Goal: Task Accomplishment & Management: Manage account settings

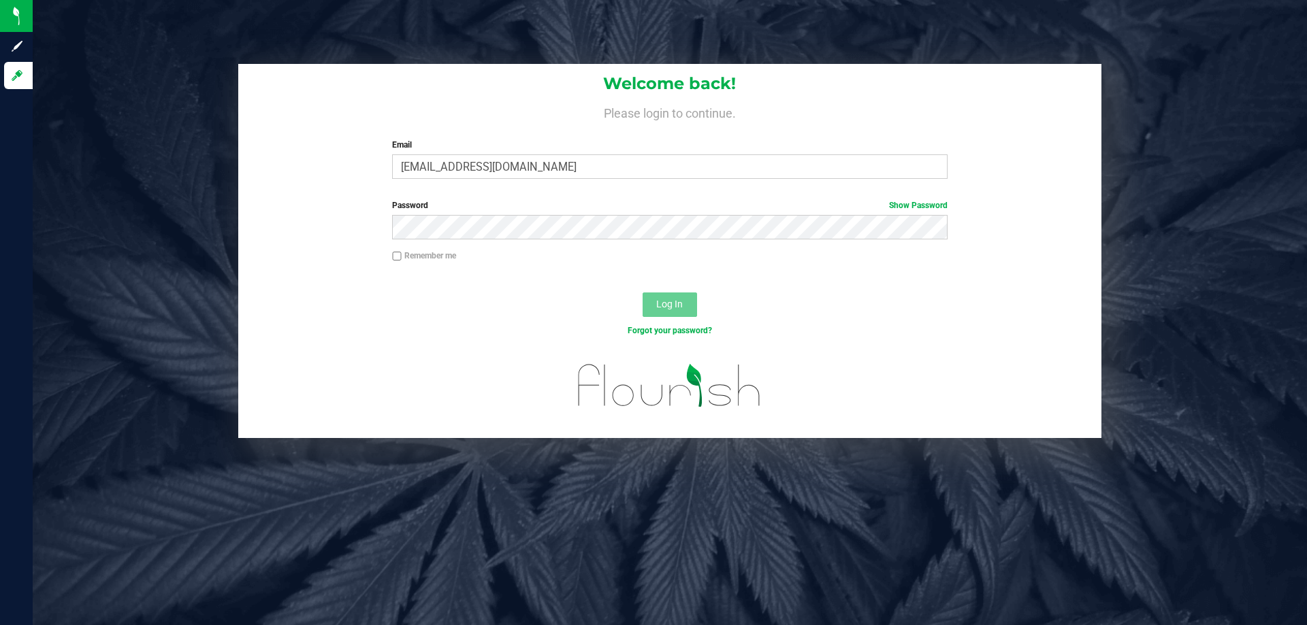
type input "[EMAIL_ADDRESS][DOMAIN_NAME]"
click at [642, 293] on button "Log In" at bounding box center [669, 305] width 54 height 24
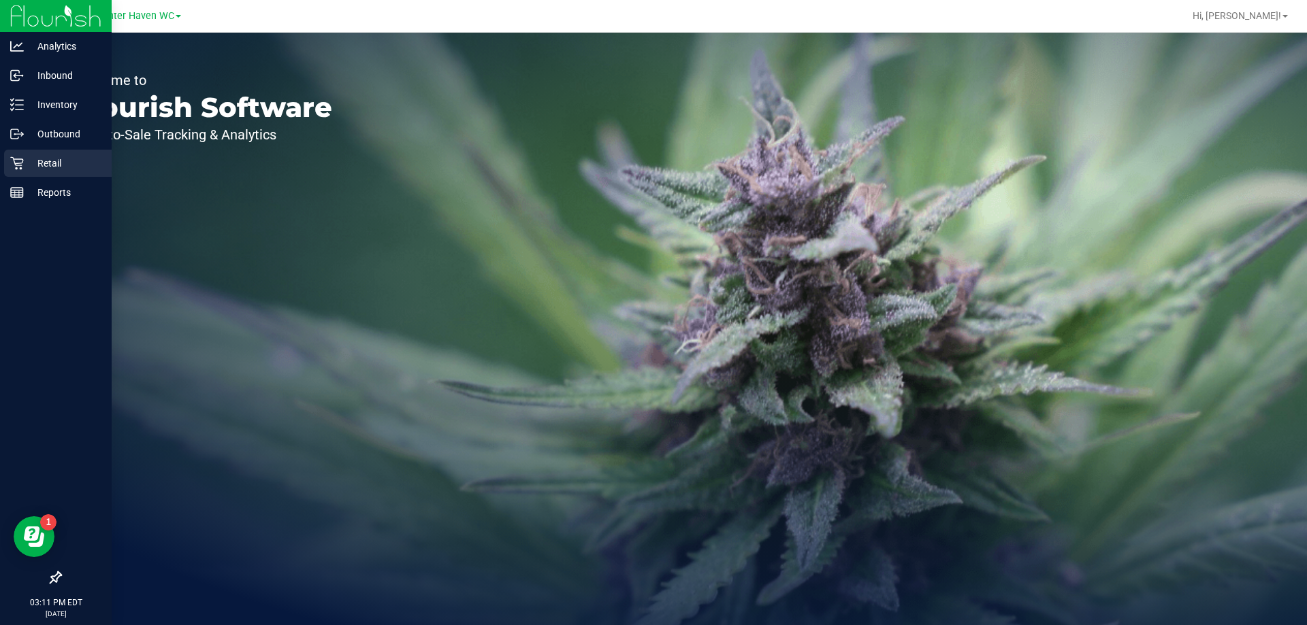
click at [20, 167] on icon at bounding box center [17, 164] width 14 height 14
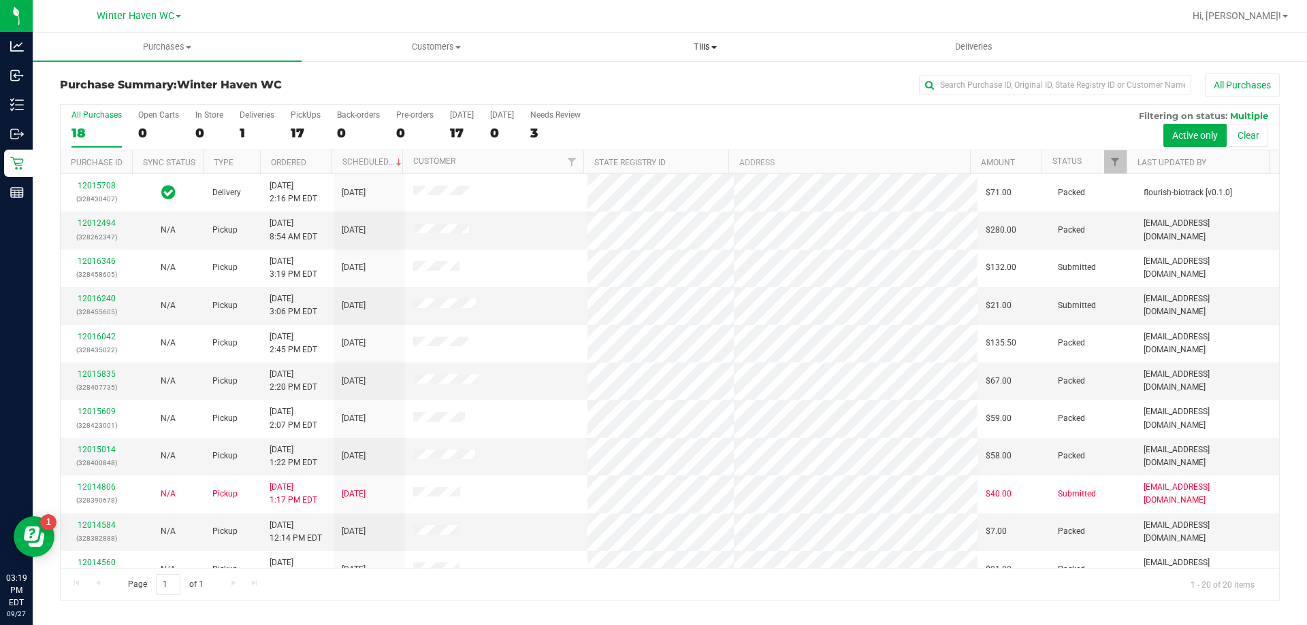
click at [706, 51] on span "Tills" at bounding box center [704, 47] width 267 height 12
click at [652, 82] on span "Manage tills" at bounding box center [616, 82] width 92 height 12
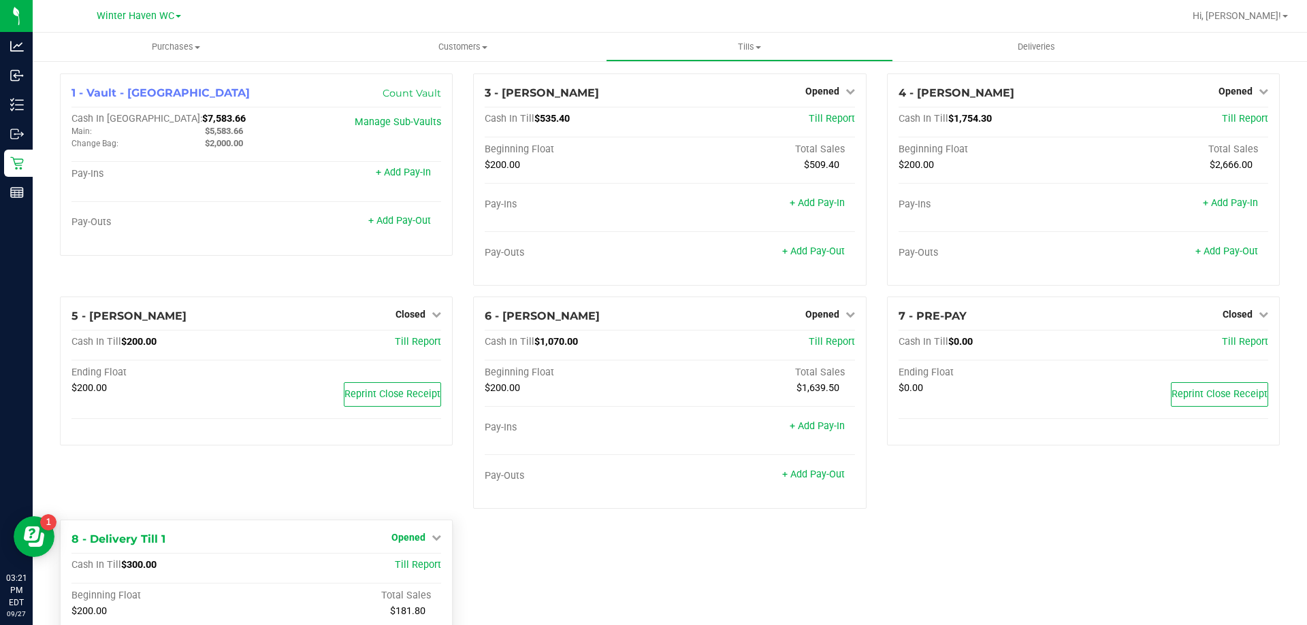
click at [407, 536] on span "Opened" at bounding box center [408, 537] width 34 height 11
click at [407, 566] on link "Close Till" at bounding box center [410, 566] width 37 height 11
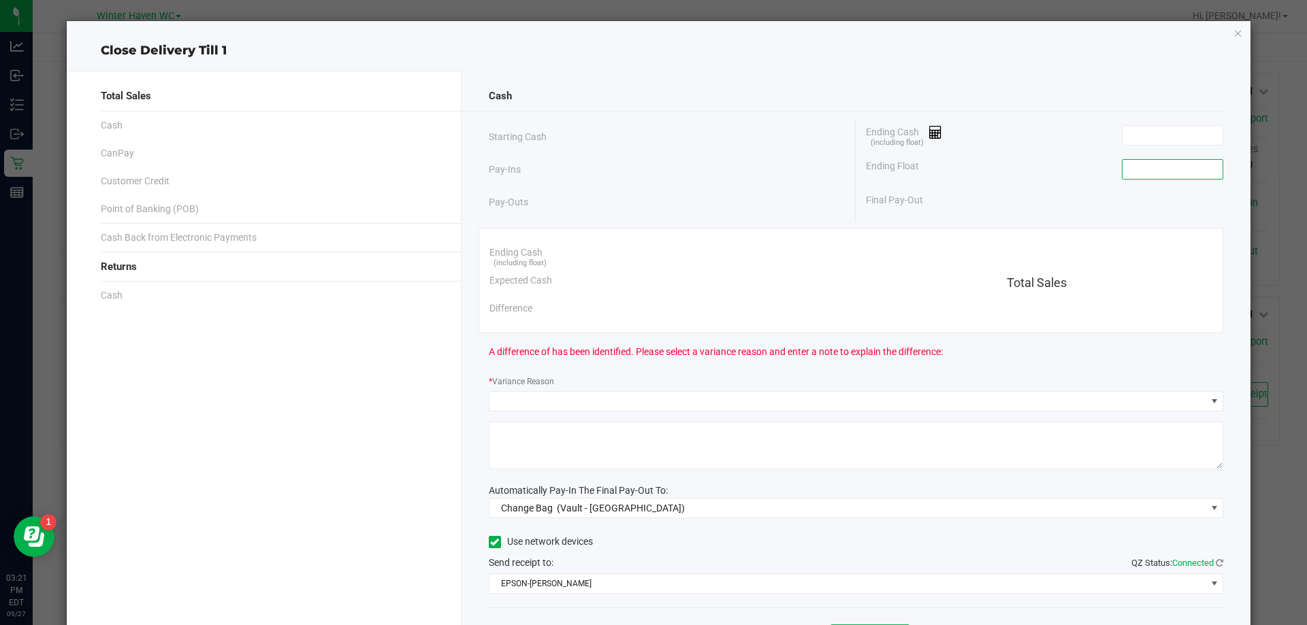
click at [1170, 173] on input at bounding box center [1172, 169] width 100 height 19
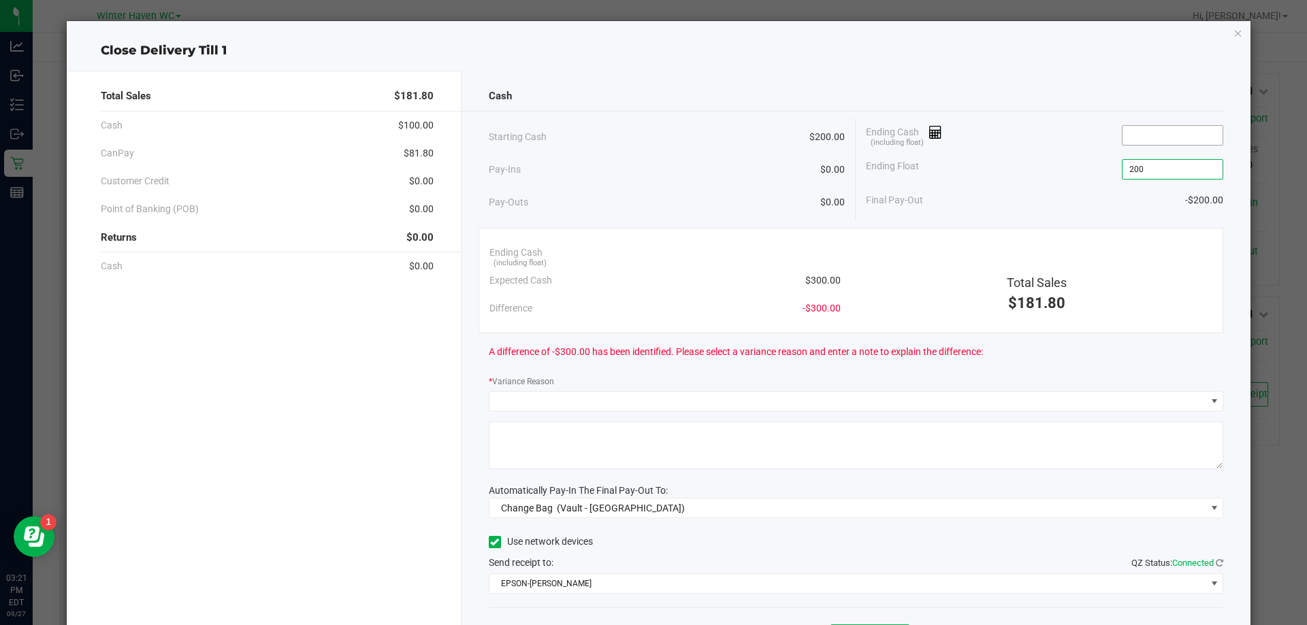
type input "$200.00"
click at [1152, 142] on input at bounding box center [1172, 135] width 100 height 19
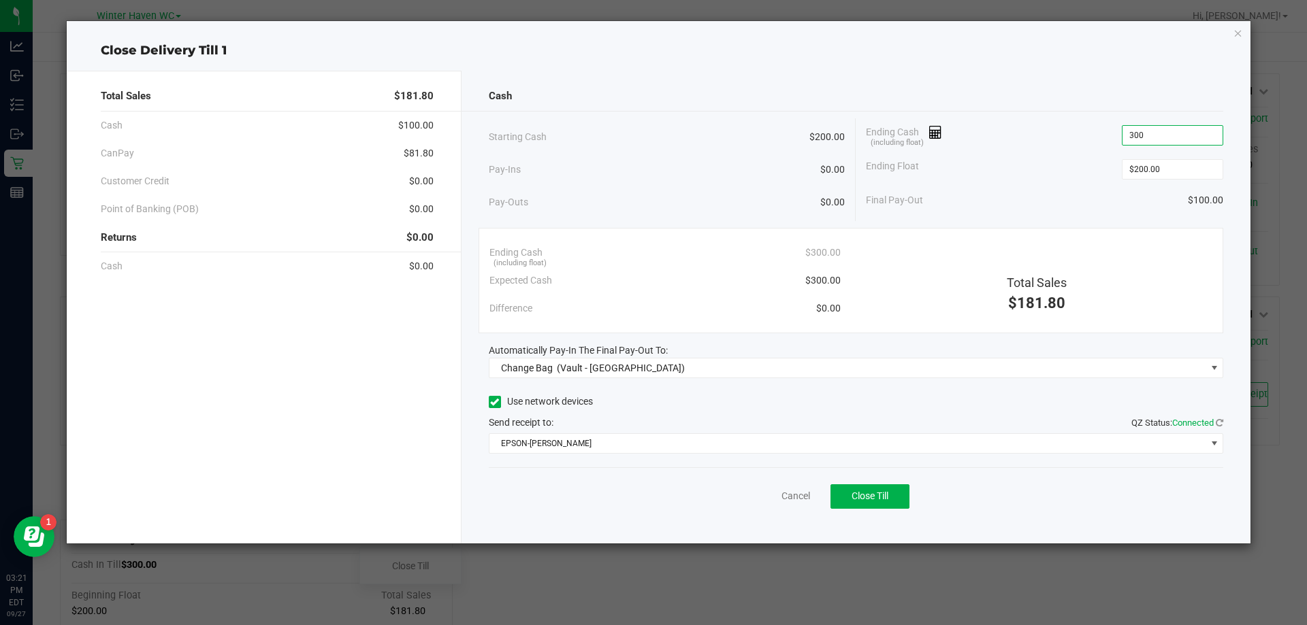
type input "$300.00"
click at [1013, 154] on div "Ending Float $200.00" at bounding box center [1044, 169] width 357 height 34
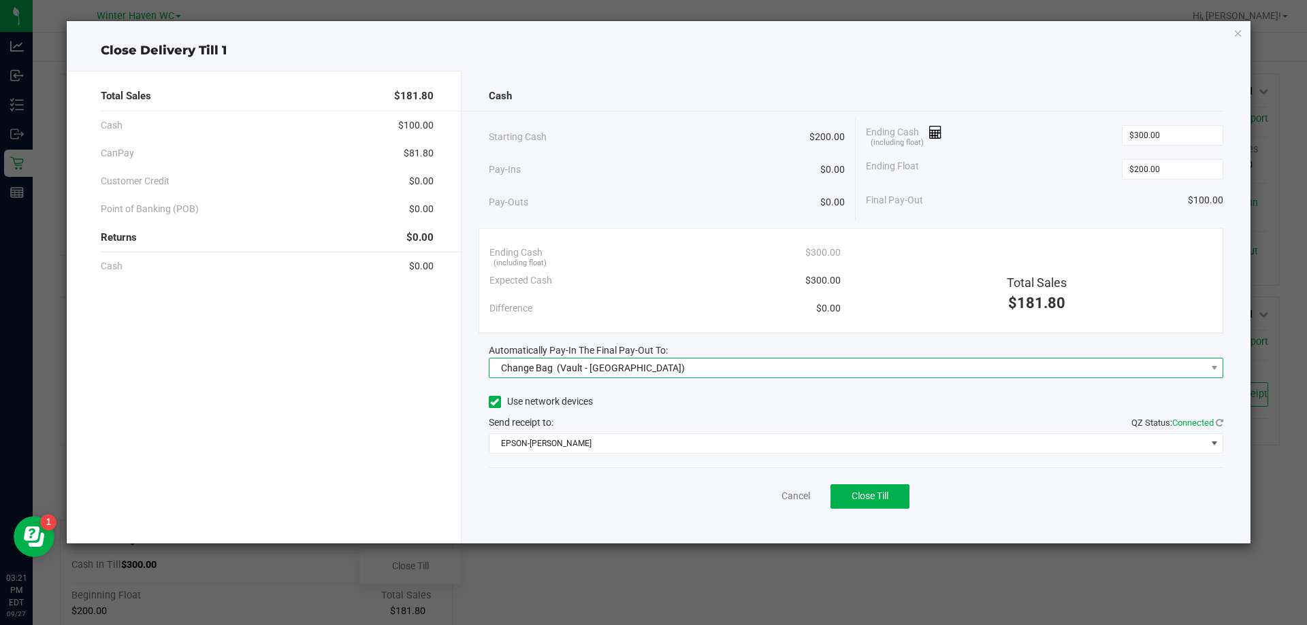
click at [821, 370] on span "Change Bag (Vault - Winter Haven)" at bounding box center [847, 368] width 717 height 19
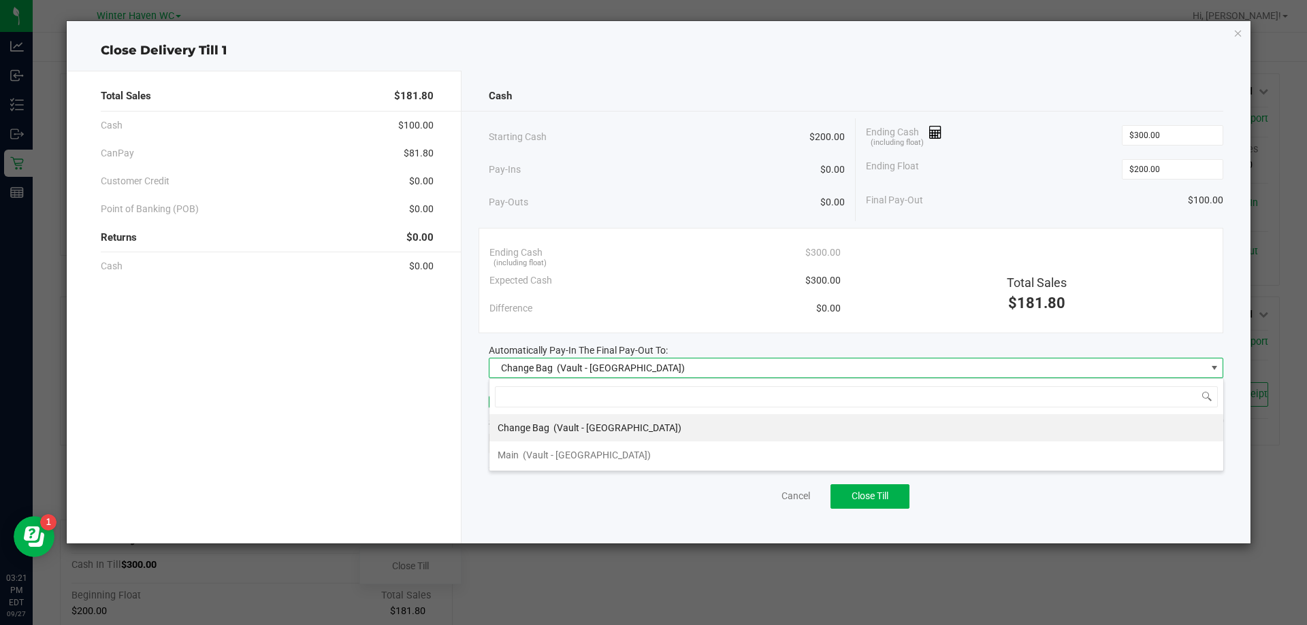
scroll to position [20, 734]
click at [604, 464] on div "Main (Vault - Winter Haven)" at bounding box center [573, 455] width 153 height 24
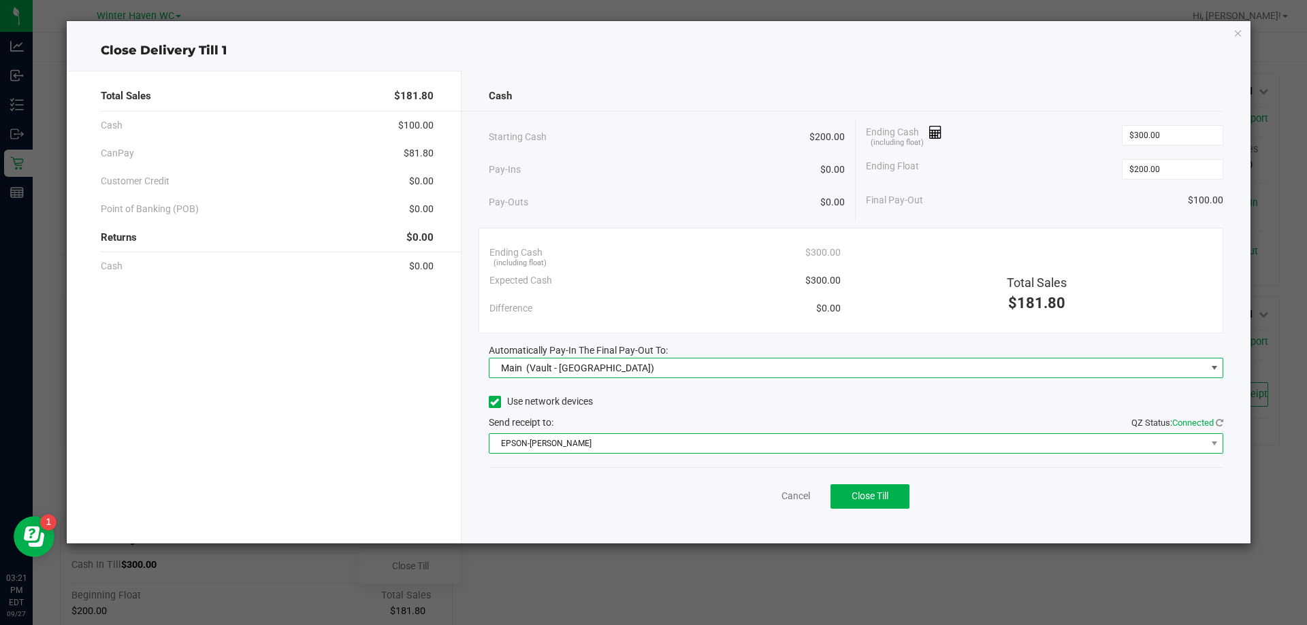
click at [613, 447] on span "EPSON-JAMES BUCHANAN" at bounding box center [847, 443] width 717 height 19
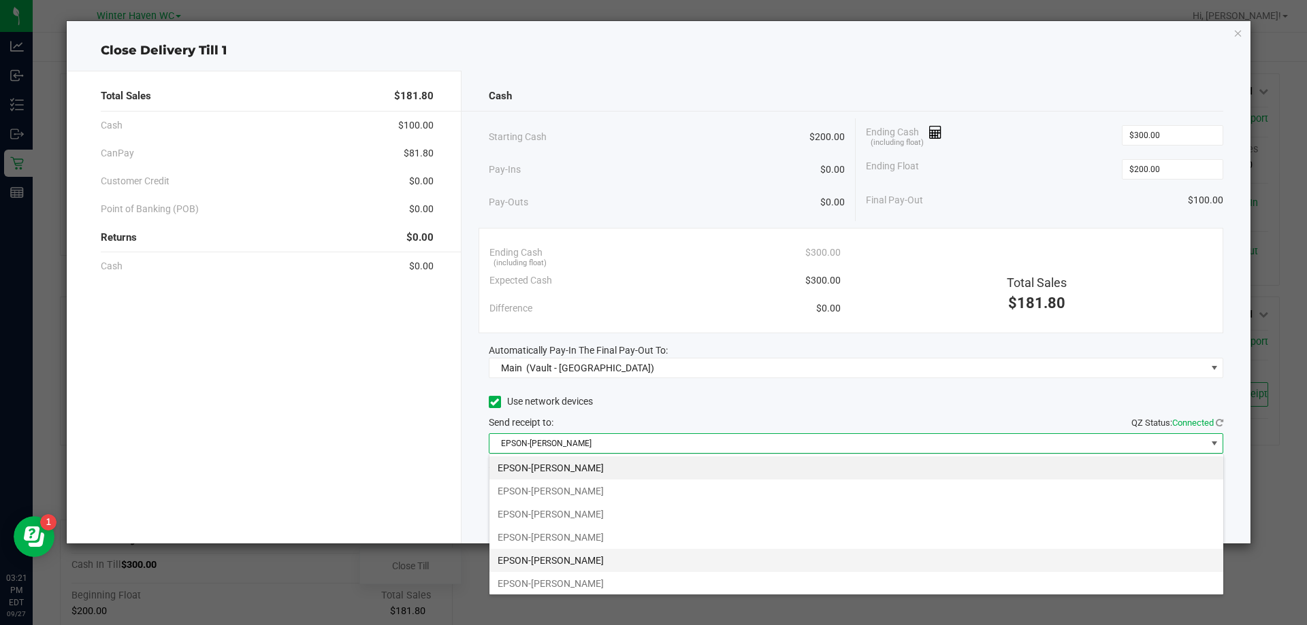
click at [602, 559] on li "EPSON-JAMES-MADISON" at bounding box center [856, 560] width 734 height 23
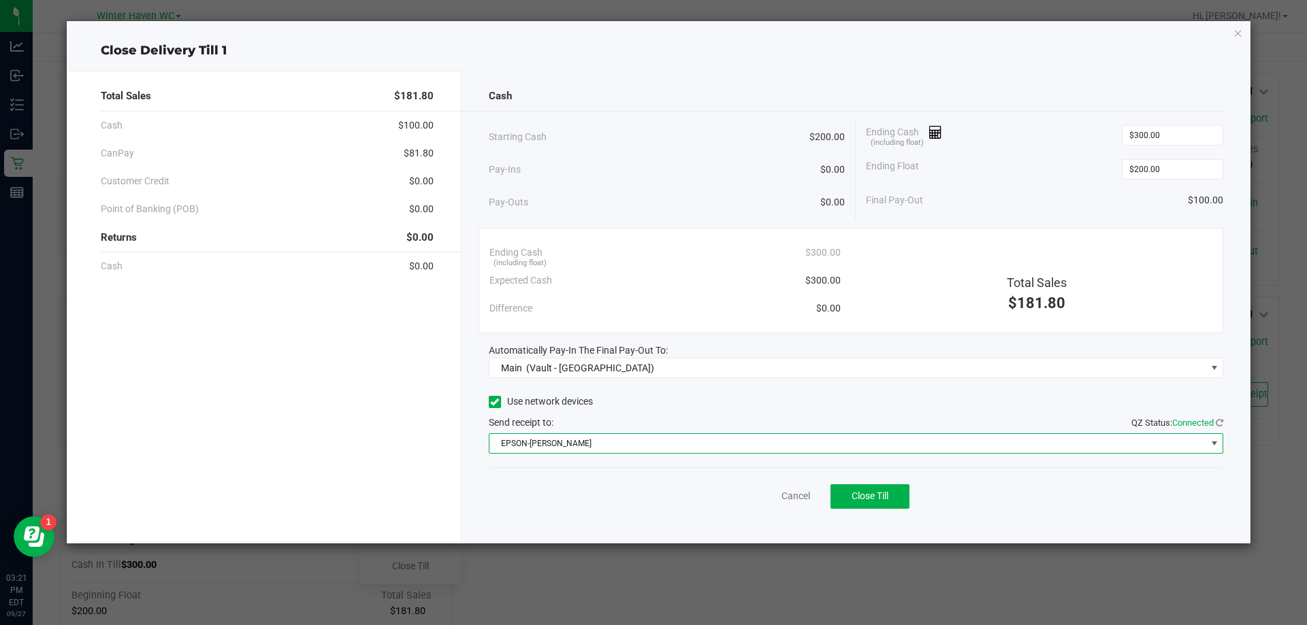
click at [654, 413] on div "Use network devices Send receipt to: QZ Status: Connected EPSON-JAMES-MADISON" at bounding box center [856, 423] width 735 height 62
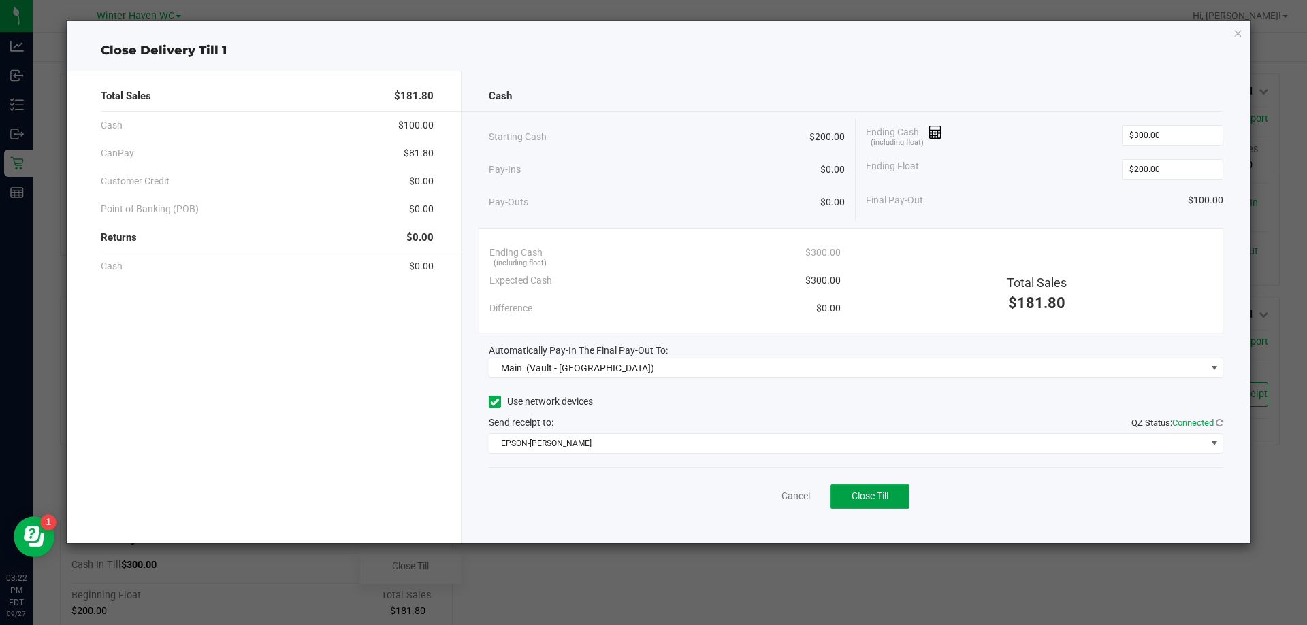
click at [891, 495] on button "Close Till" at bounding box center [869, 497] width 79 height 24
click at [778, 495] on link "Dismiss" at bounding box center [765, 496] width 33 height 14
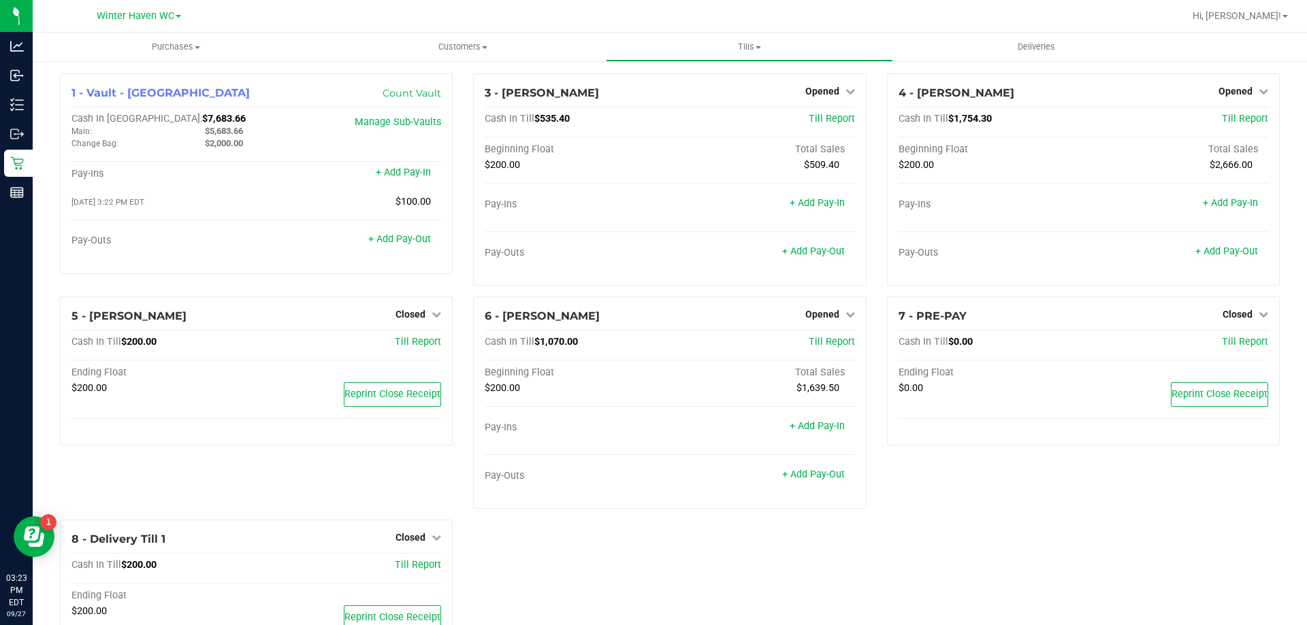
click at [1040, 538] on div "1 - Vault - Winter Haven Count Vault Cash In Vault: $7,683.66 Main: $5,683.66 C…" at bounding box center [670, 376] width 1240 height 606
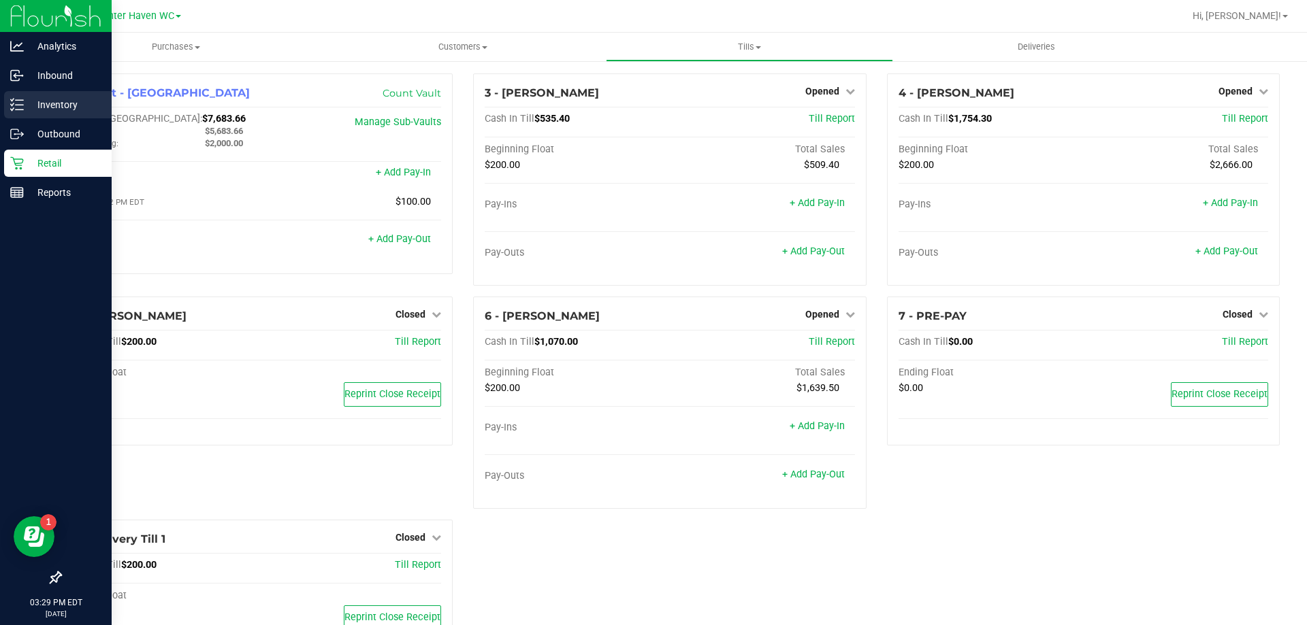
click at [39, 109] on p "Inventory" at bounding box center [65, 105] width 82 height 16
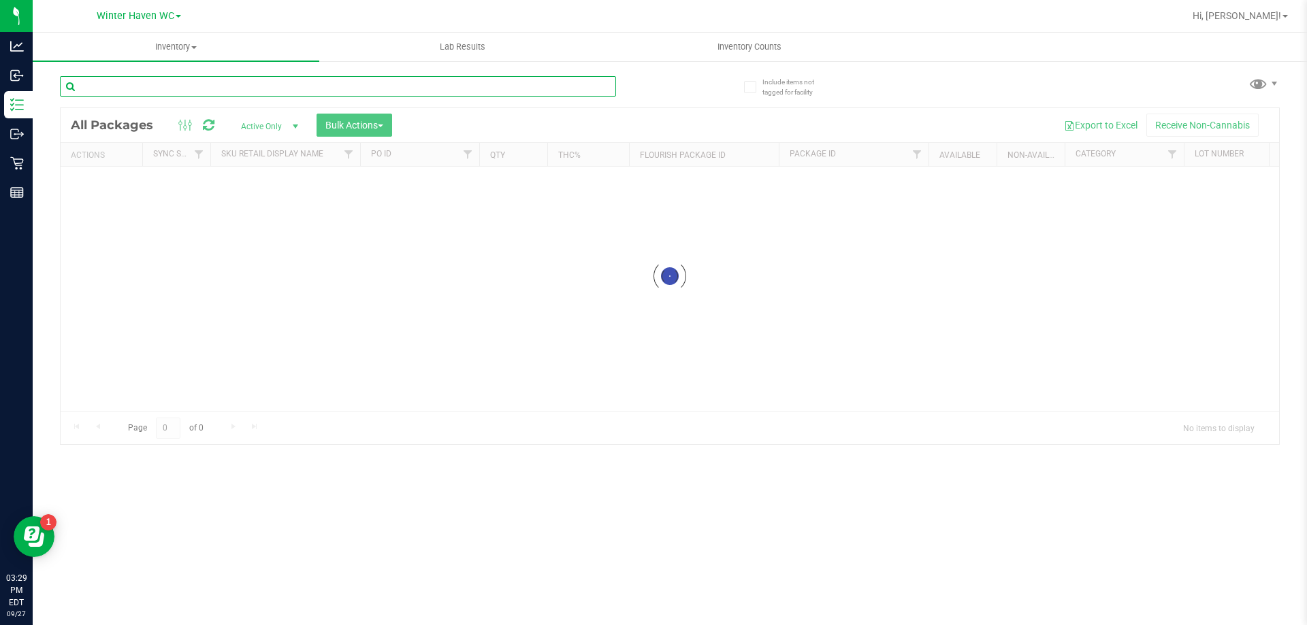
click at [127, 82] on div "Inventory All packages All inventory Waste log Create inventory Lab Results Inv…" at bounding box center [670, 329] width 1274 height 593
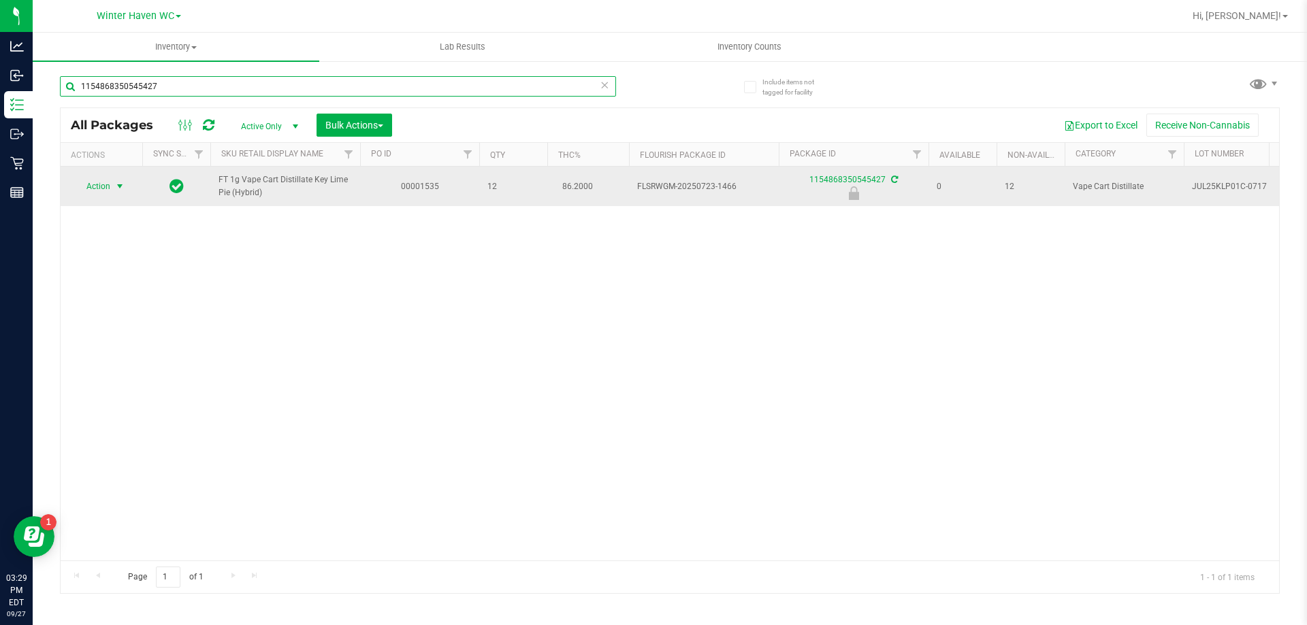
type input "1154868350545427"
click at [119, 182] on span "select" at bounding box center [119, 186] width 11 height 11
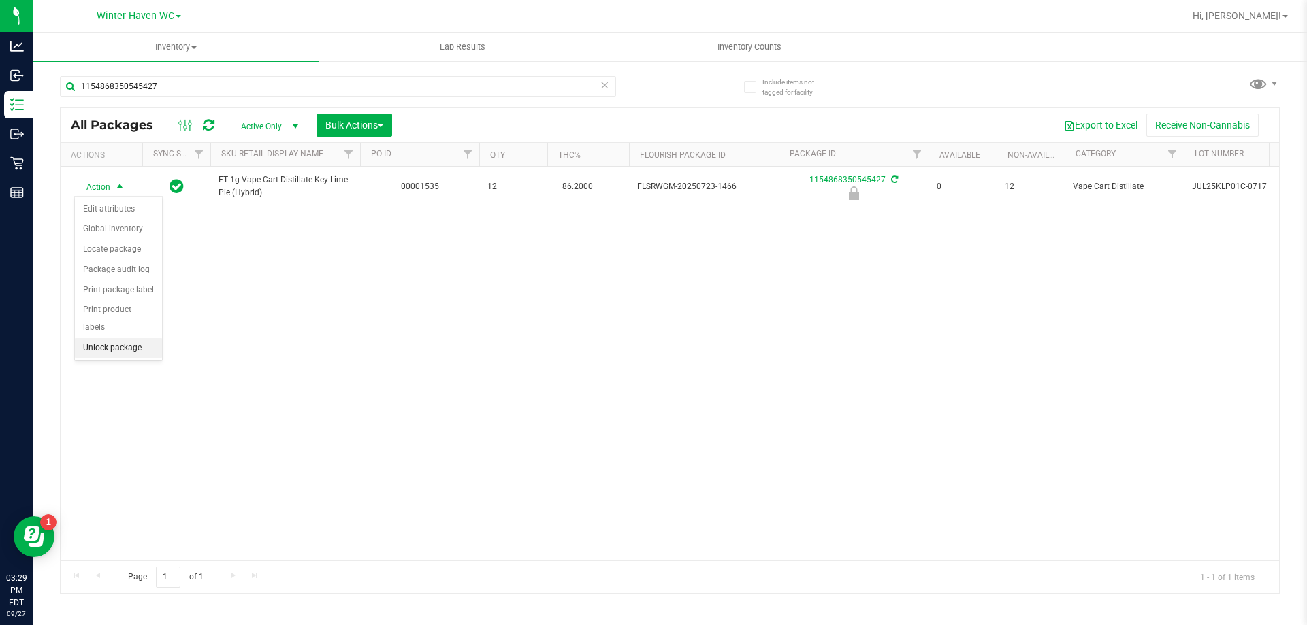
click at [114, 338] on li "Unlock package" at bounding box center [118, 348] width 87 height 20
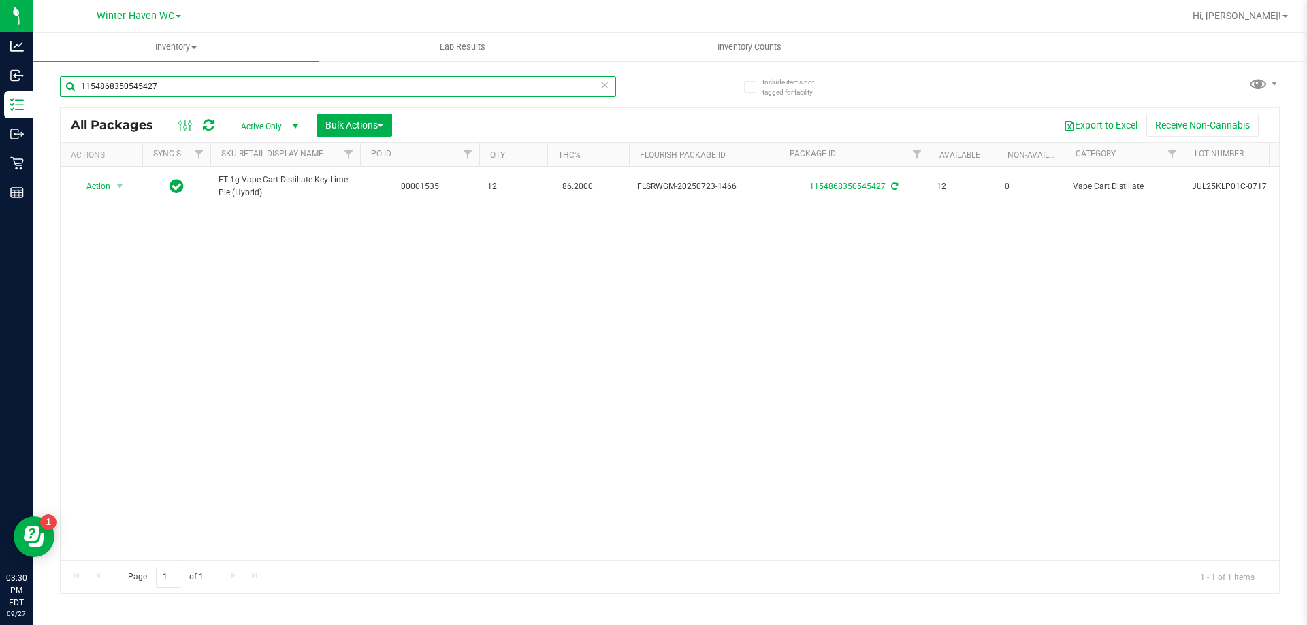
click at [359, 91] on input "1154868350545427" at bounding box center [338, 86] width 556 height 20
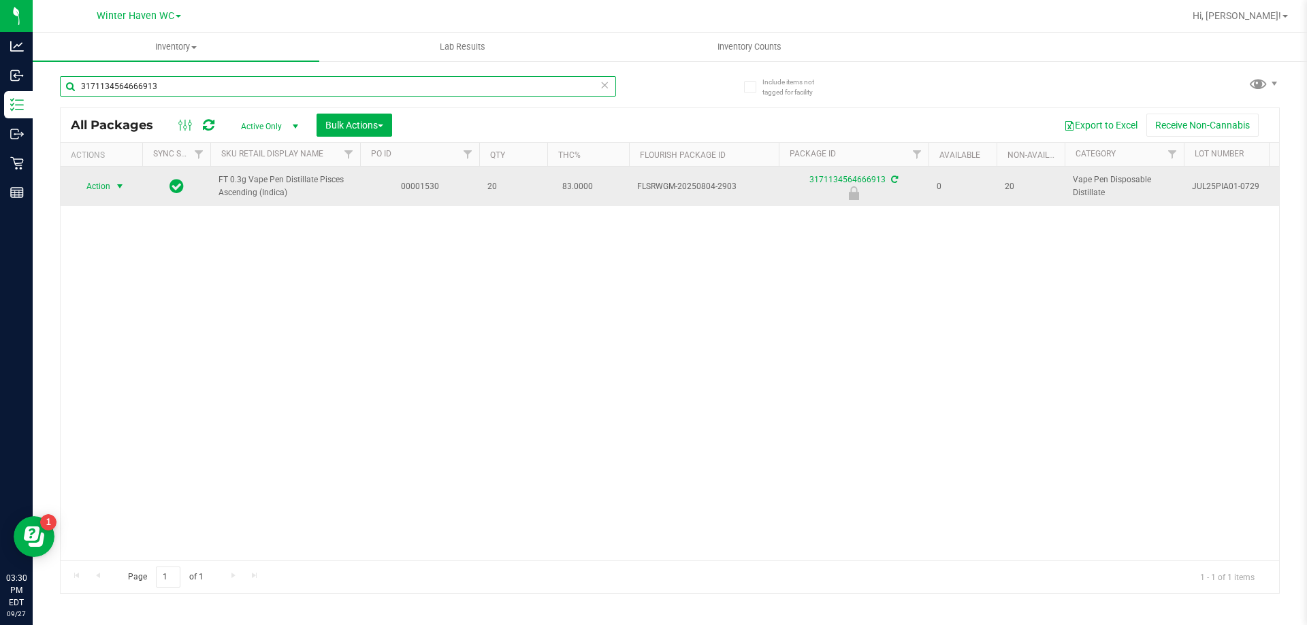
type input "3171134564666913"
click at [112, 189] on span "select" at bounding box center [120, 186] width 17 height 19
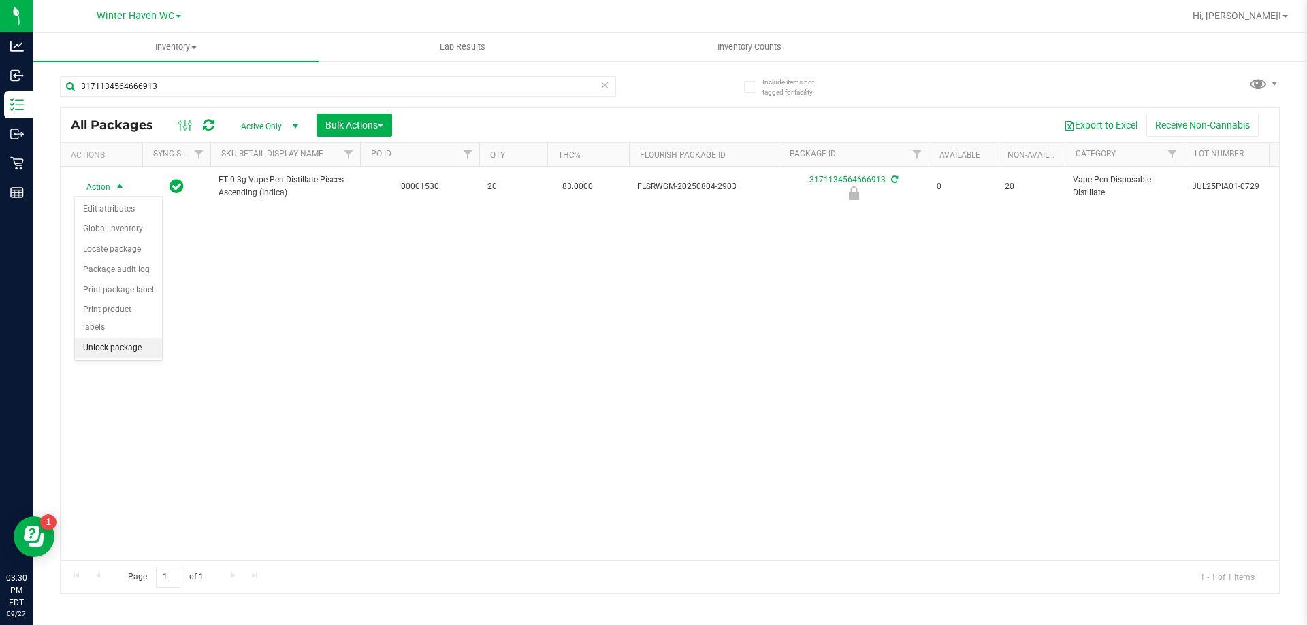
click at [105, 338] on li "Unlock package" at bounding box center [118, 348] width 87 height 20
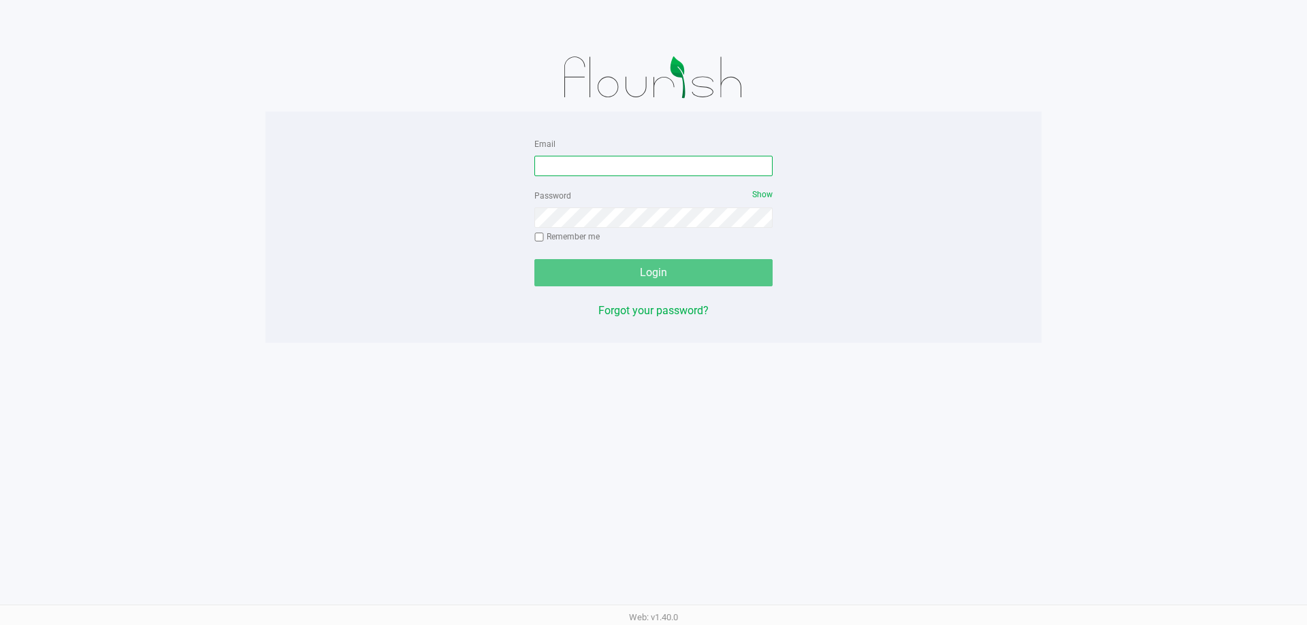
click at [690, 174] on input "Email" at bounding box center [653, 166] width 238 height 20
type input "[EMAIL_ADDRESS][DOMAIN_NAME]"
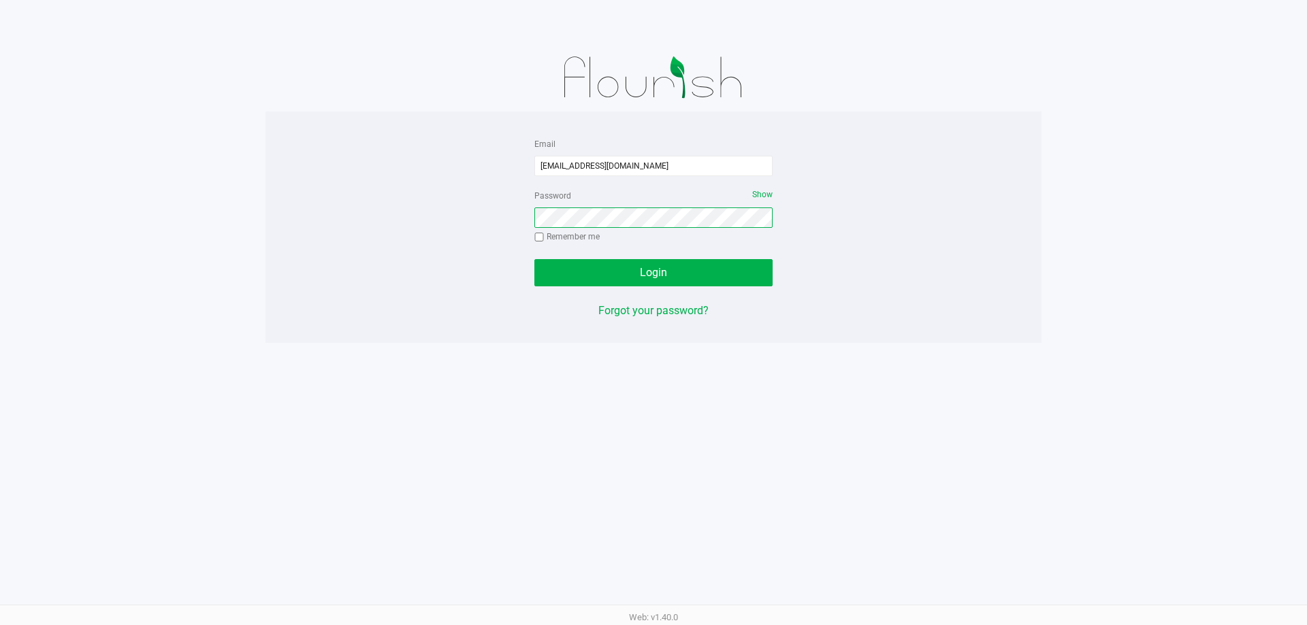
click at [534, 259] on button "Login" at bounding box center [653, 272] width 238 height 27
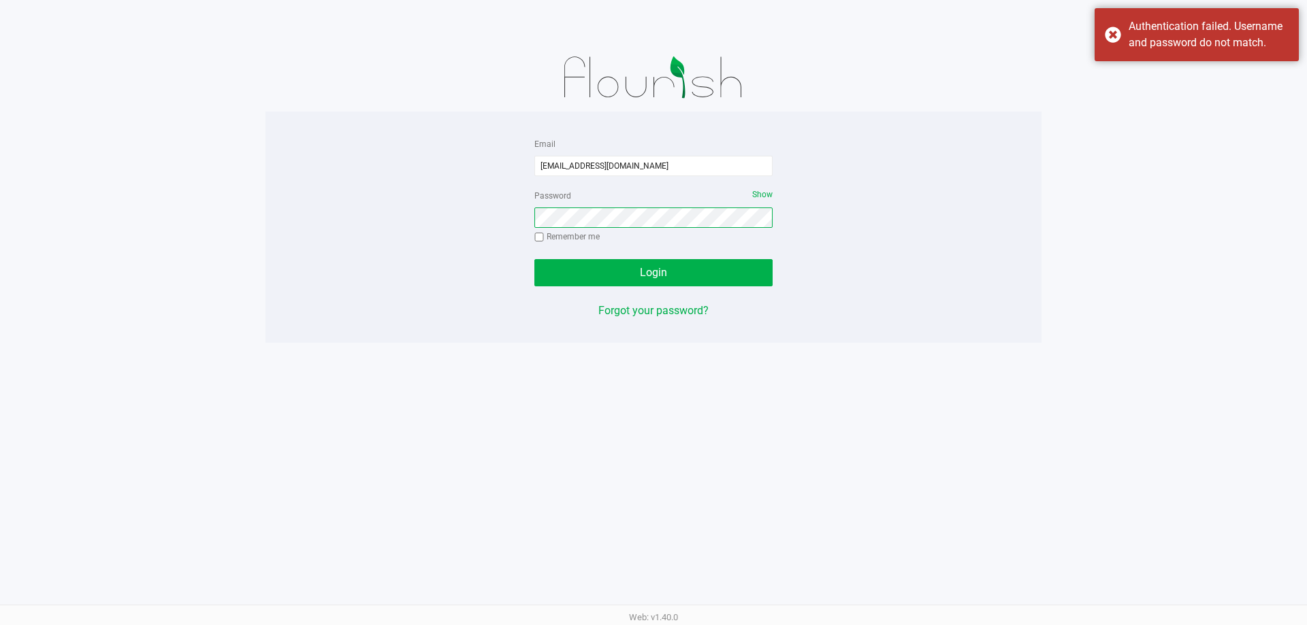
click at [534, 259] on button "Login" at bounding box center [653, 272] width 238 height 27
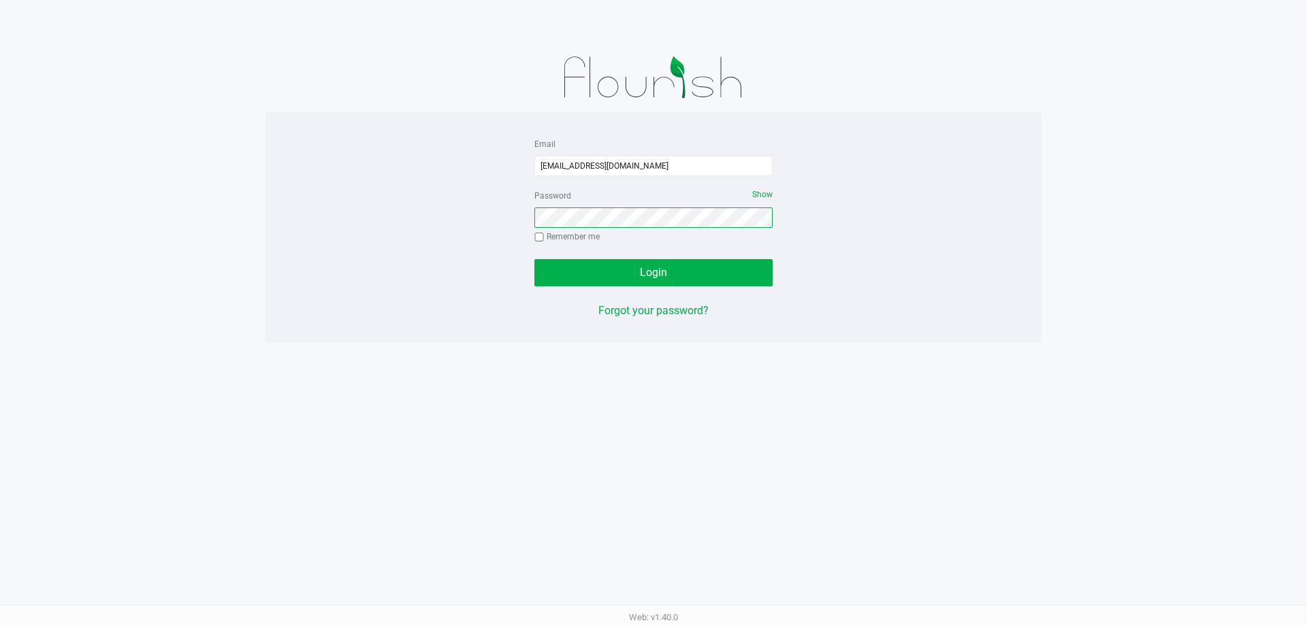
click at [534, 259] on button "Login" at bounding box center [653, 272] width 238 height 27
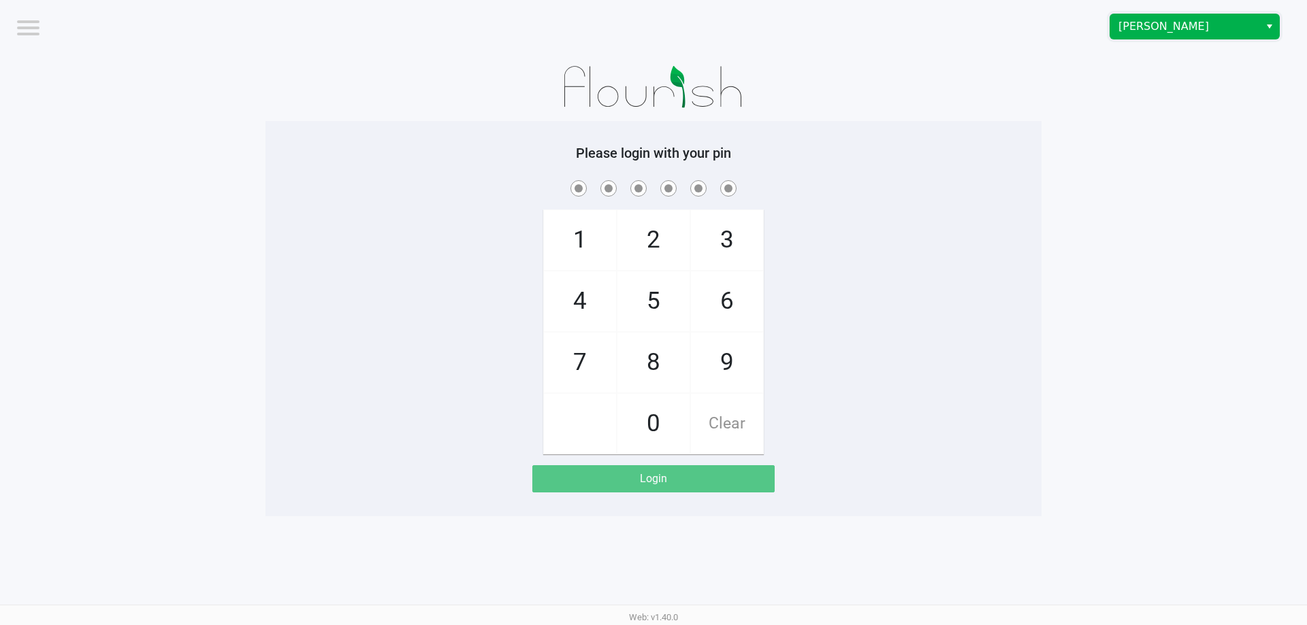
click at [1190, 37] on span "[PERSON_NAME]" at bounding box center [1184, 26] width 149 height 24
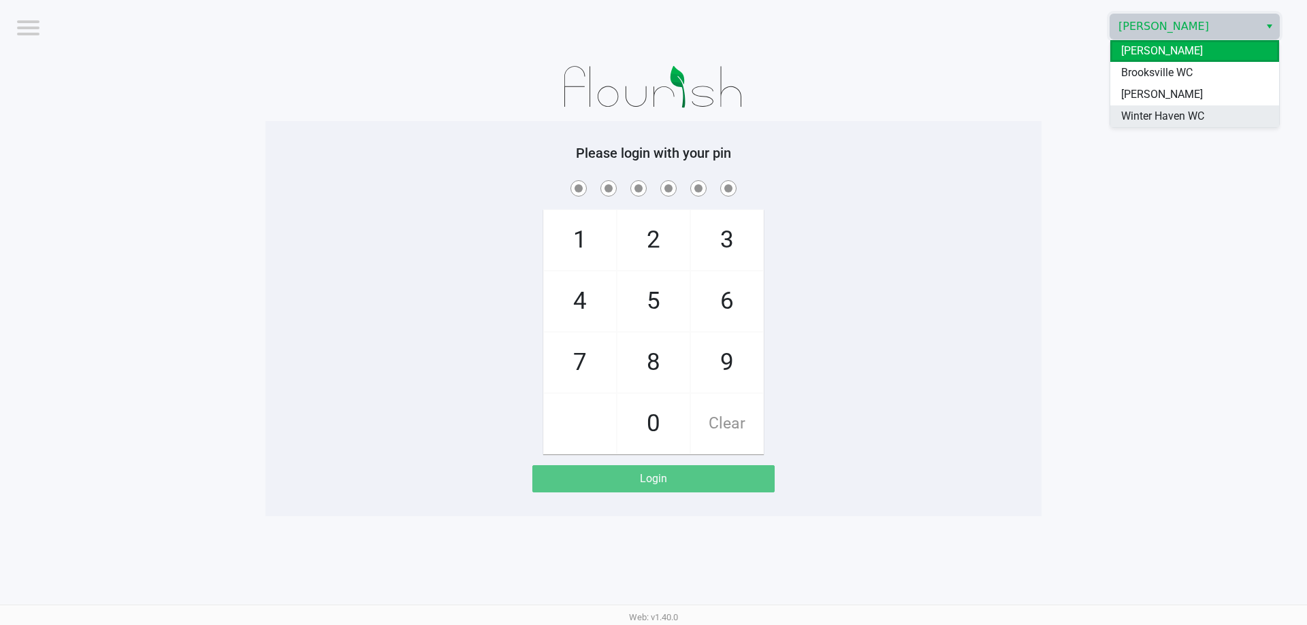
click at [1183, 114] on span "Winter Haven WC" at bounding box center [1162, 116] width 83 height 16
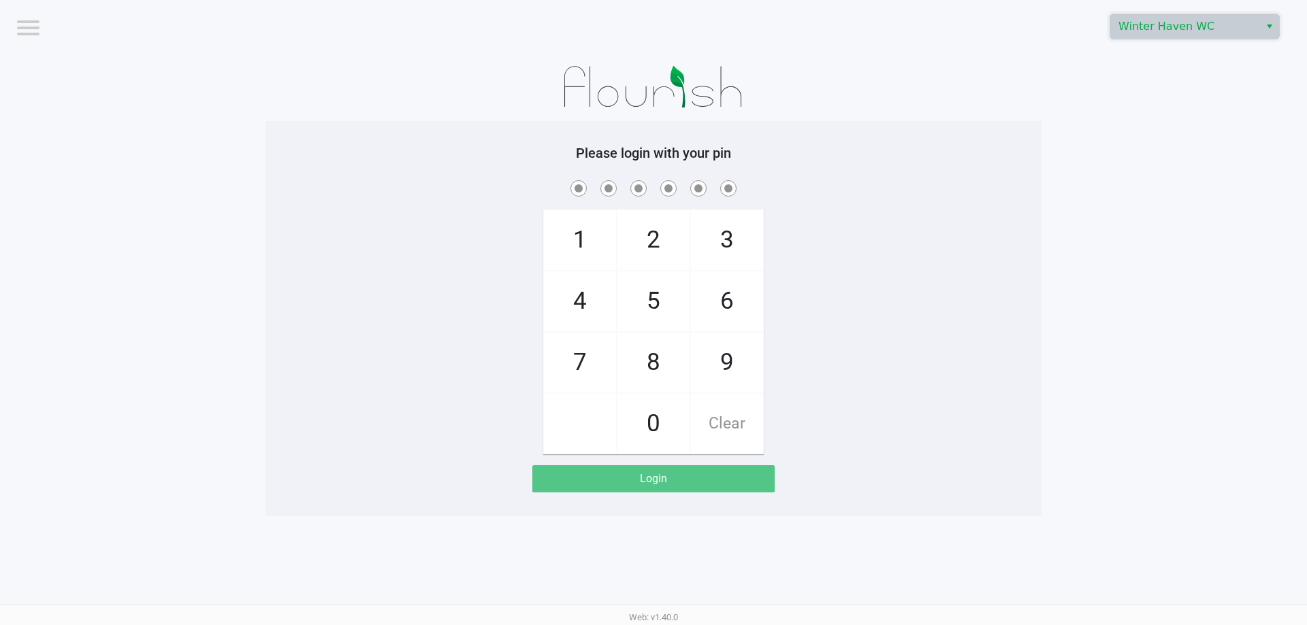
click at [1058, 239] on app-pos-login-wrapper "Logout [GEOGRAPHIC_DATA] WC Please login with your pin 1 4 7 2 5 8 0 3 6 9 Clea…" at bounding box center [653, 258] width 1307 height 517
checkbox input "true"
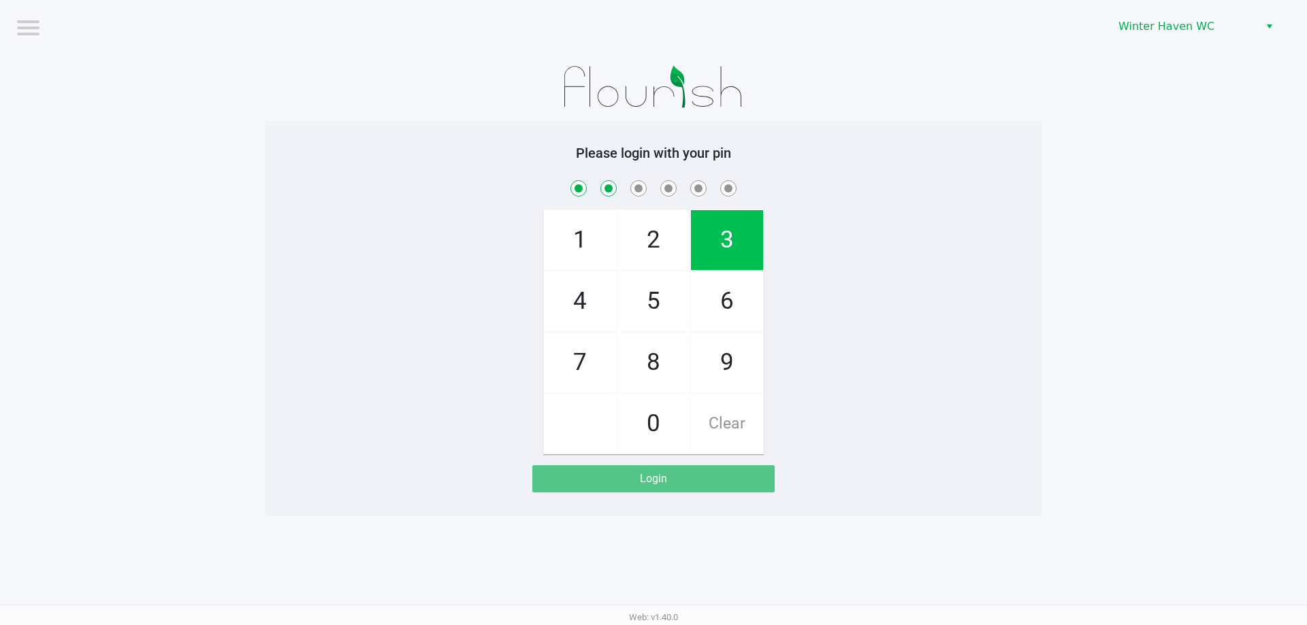
checkbox input "true"
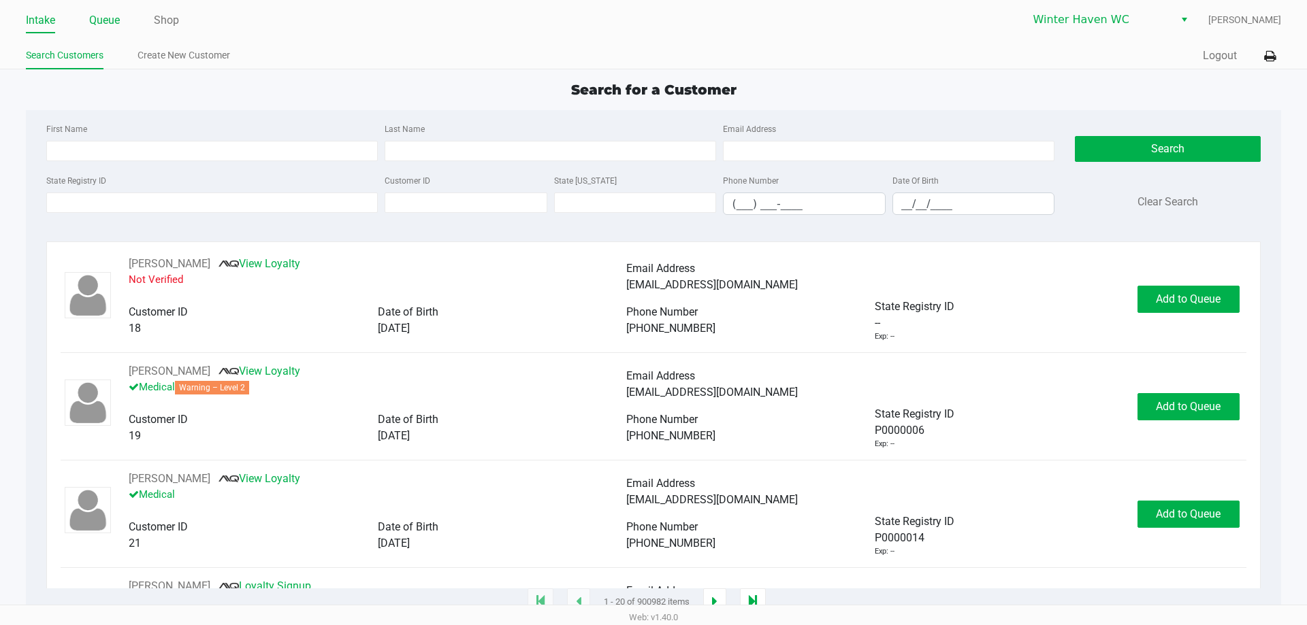
click at [105, 18] on link "Queue" at bounding box center [104, 20] width 31 height 19
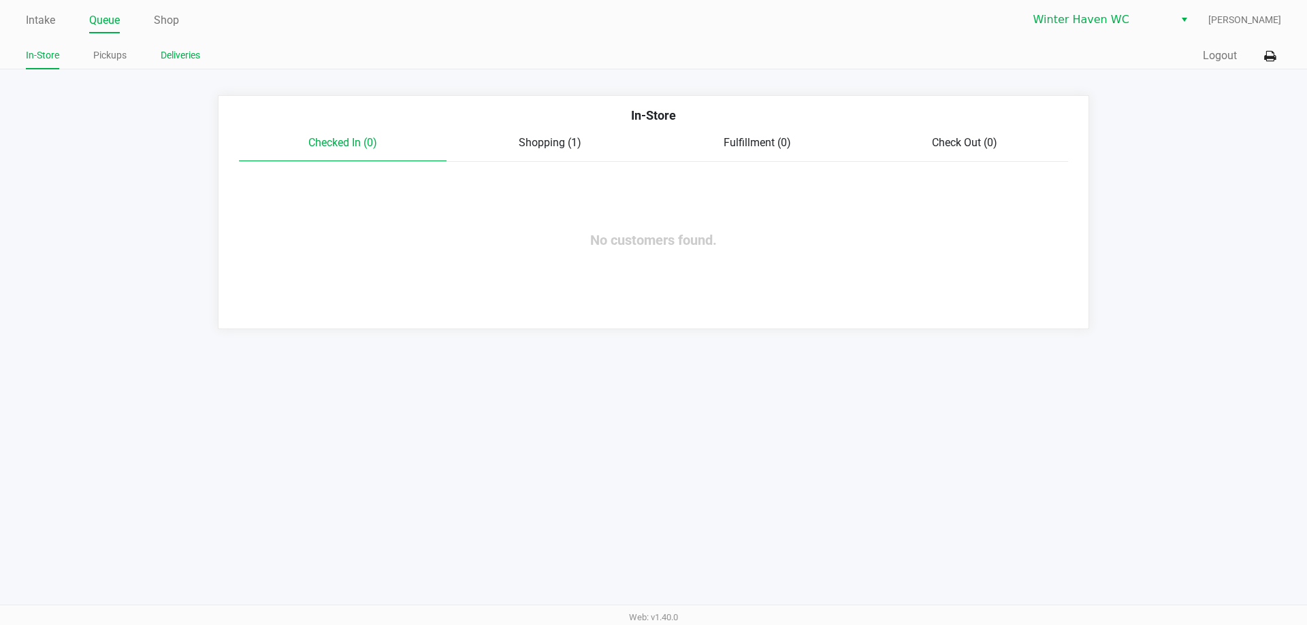
click at [197, 52] on link "Deliveries" at bounding box center [180, 55] width 39 height 17
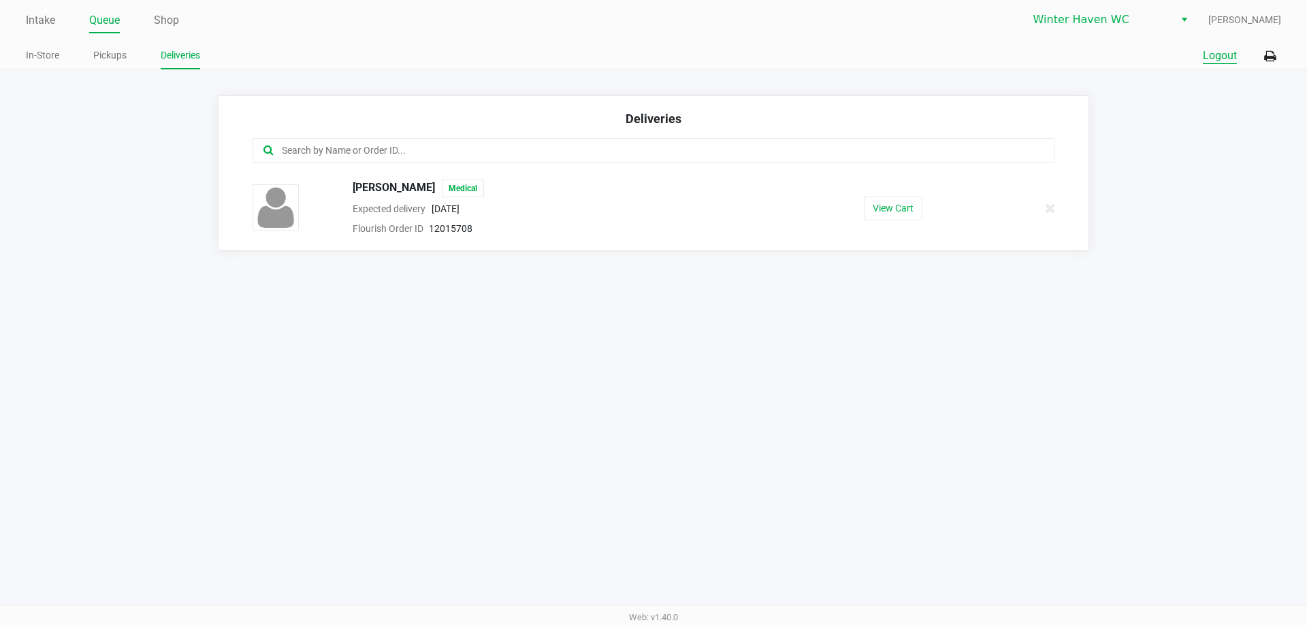
click at [1224, 55] on button "Logout" at bounding box center [1219, 56] width 34 height 16
